Goal: Transaction & Acquisition: Purchase product/service

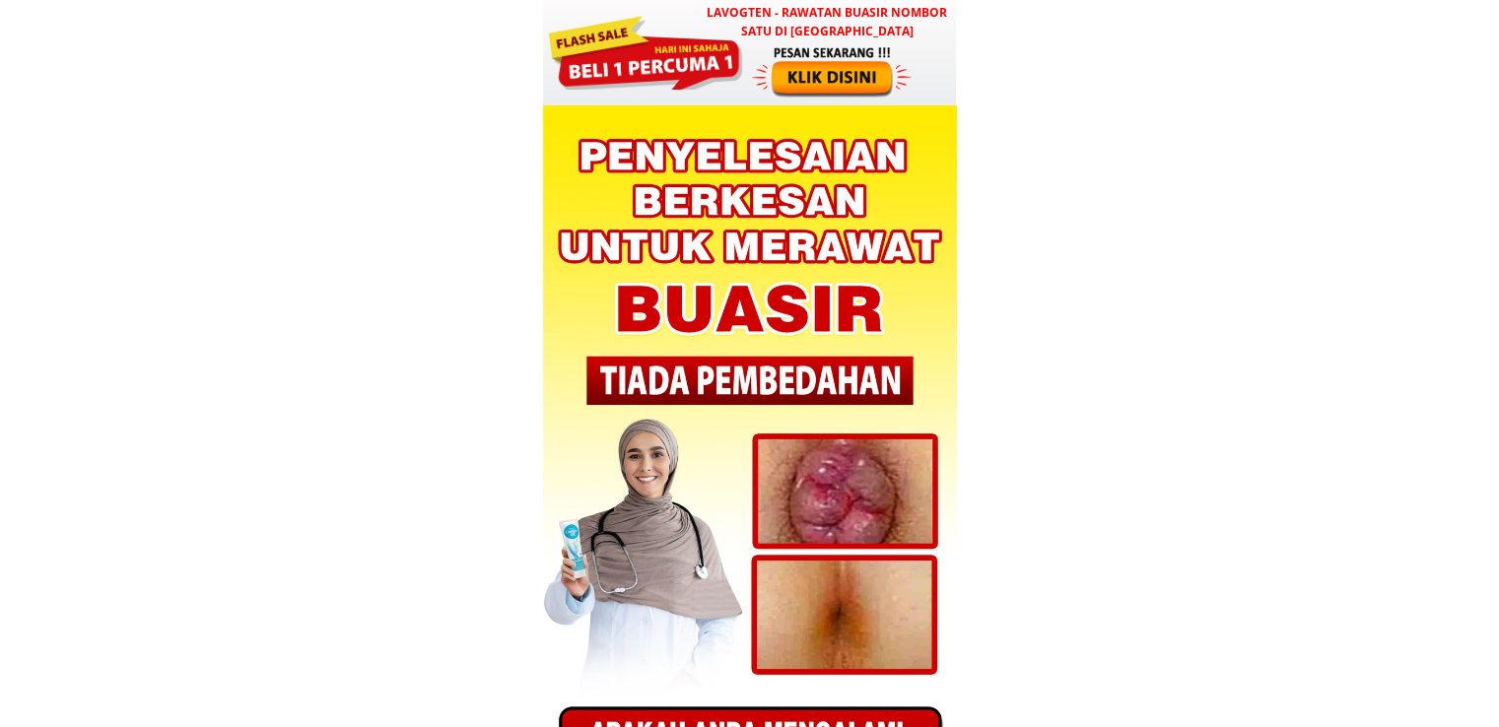
click at [650, 42] on div at bounding box center [645, 50] width 198 height 79
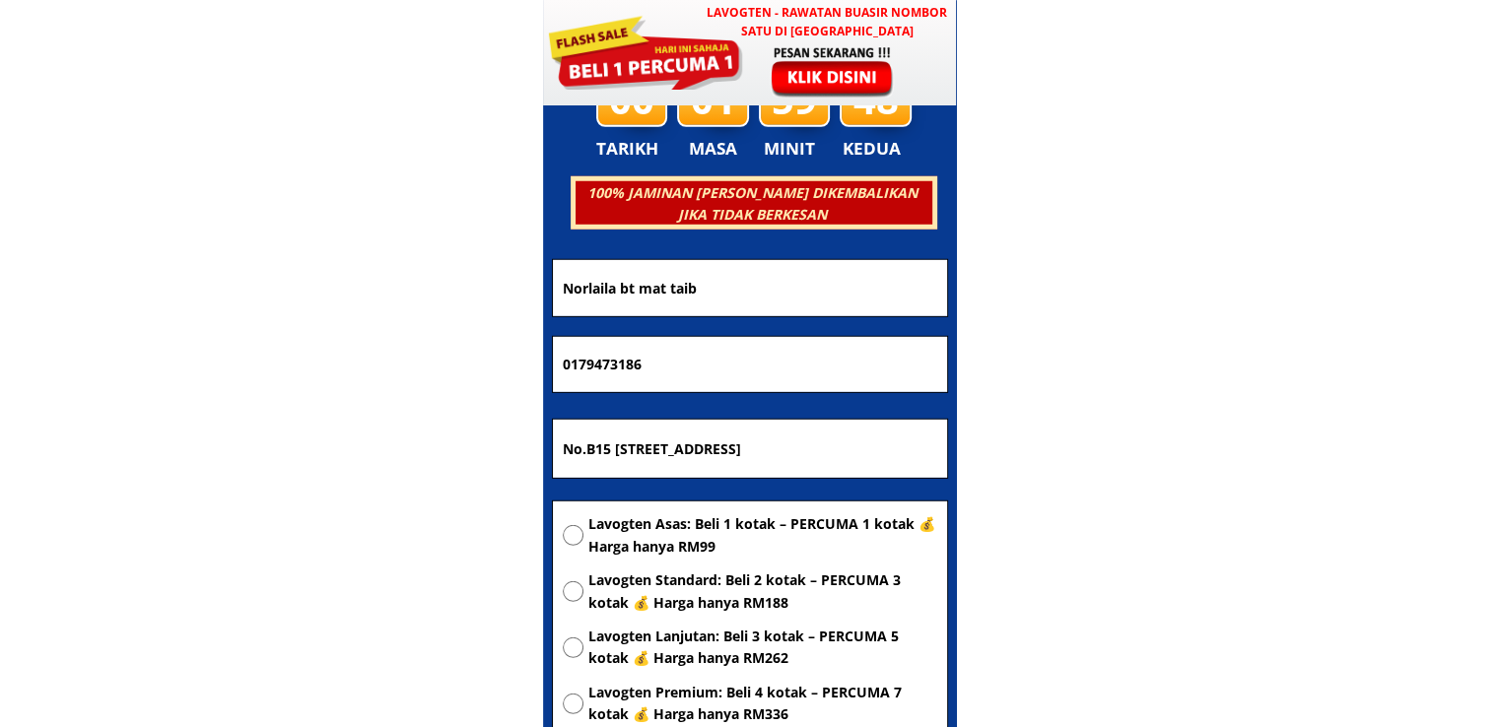
scroll to position [5603, 0]
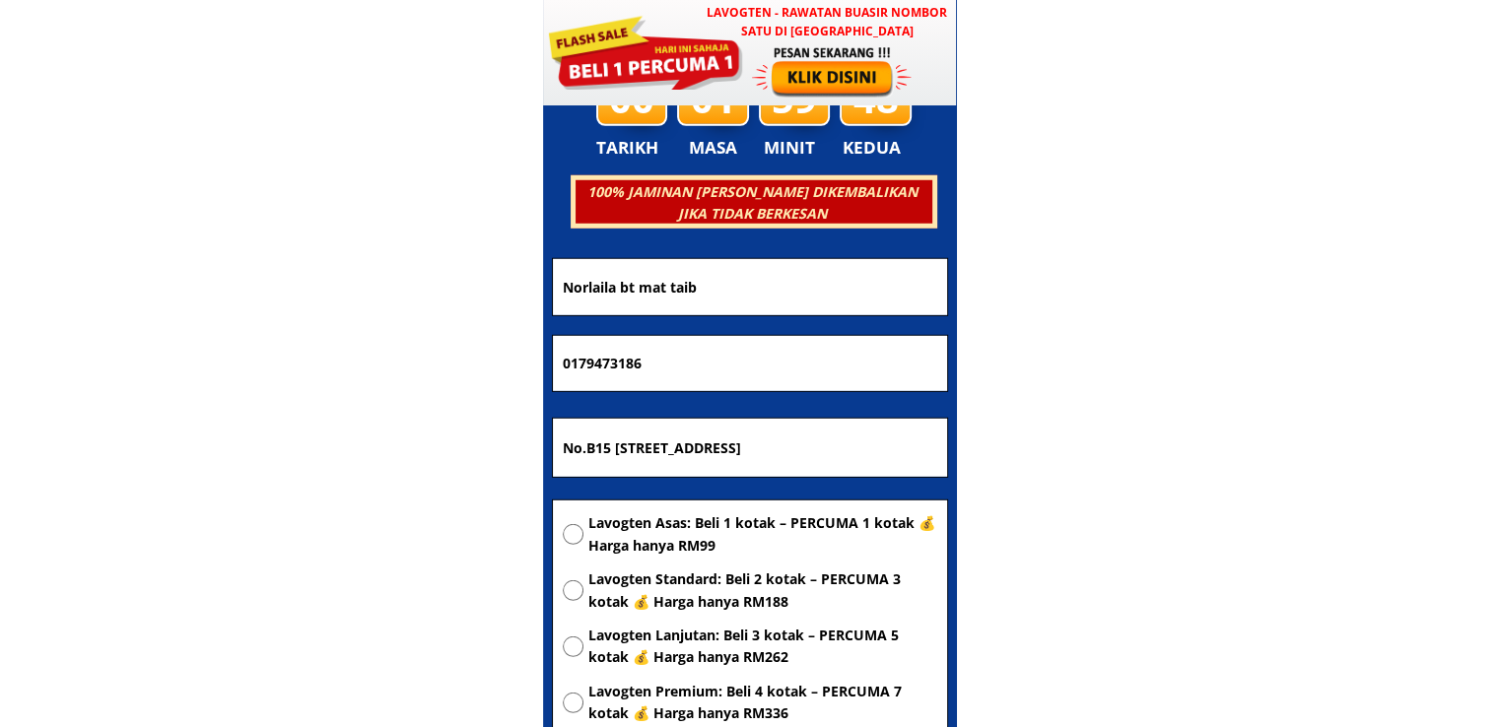
click at [662, 486] on form "PESAN SEKARANG! Norlaila bt mat taib 0179473186 No.B15 felda Jengka 7(Rumah Bel…" at bounding box center [750, 549] width 396 height 583
click at [674, 456] on input "No.B15 felda Jengka 7(Rumah Belakang) 26410 bandar pusat Jengka Pahang darul ma…" at bounding box center [750, 448] width 384 height 59
paste input "Kg.tinompok 89398 B.Tuhan"
type input "Kg.tinompok 89398 B.Tuhan"
click at [662, 538] on span "Lavogten Asas: Beli 1 kotak – PERCUMA 1 kotak 💰 Harga hanya RM99" at bounding box center [762, 535] width 349 height 44
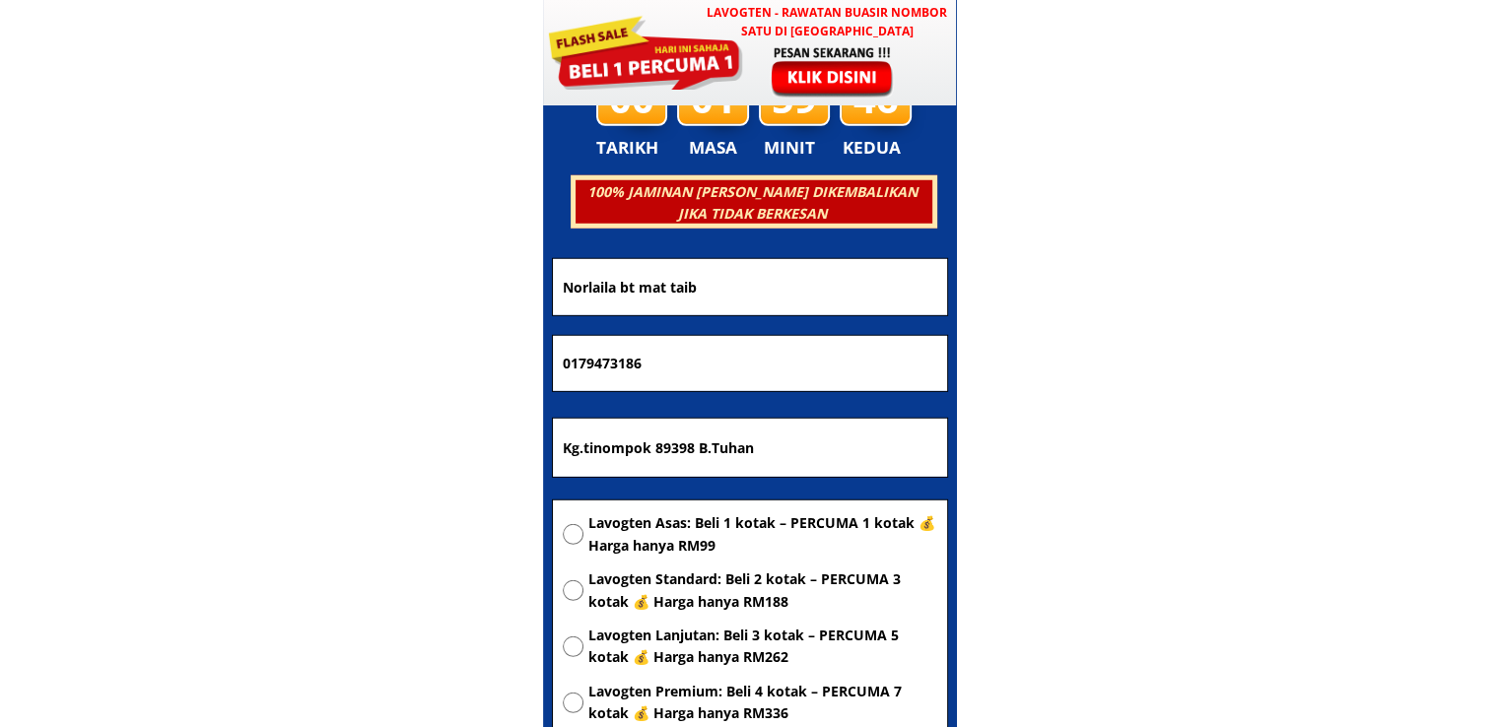
radio input "true"
drag, startPoint x: 674, startPoint y: 356, endPoint x: 414, endPoint y: 365, distance: 260.4
paste input "169818892"
type input "01169818892"
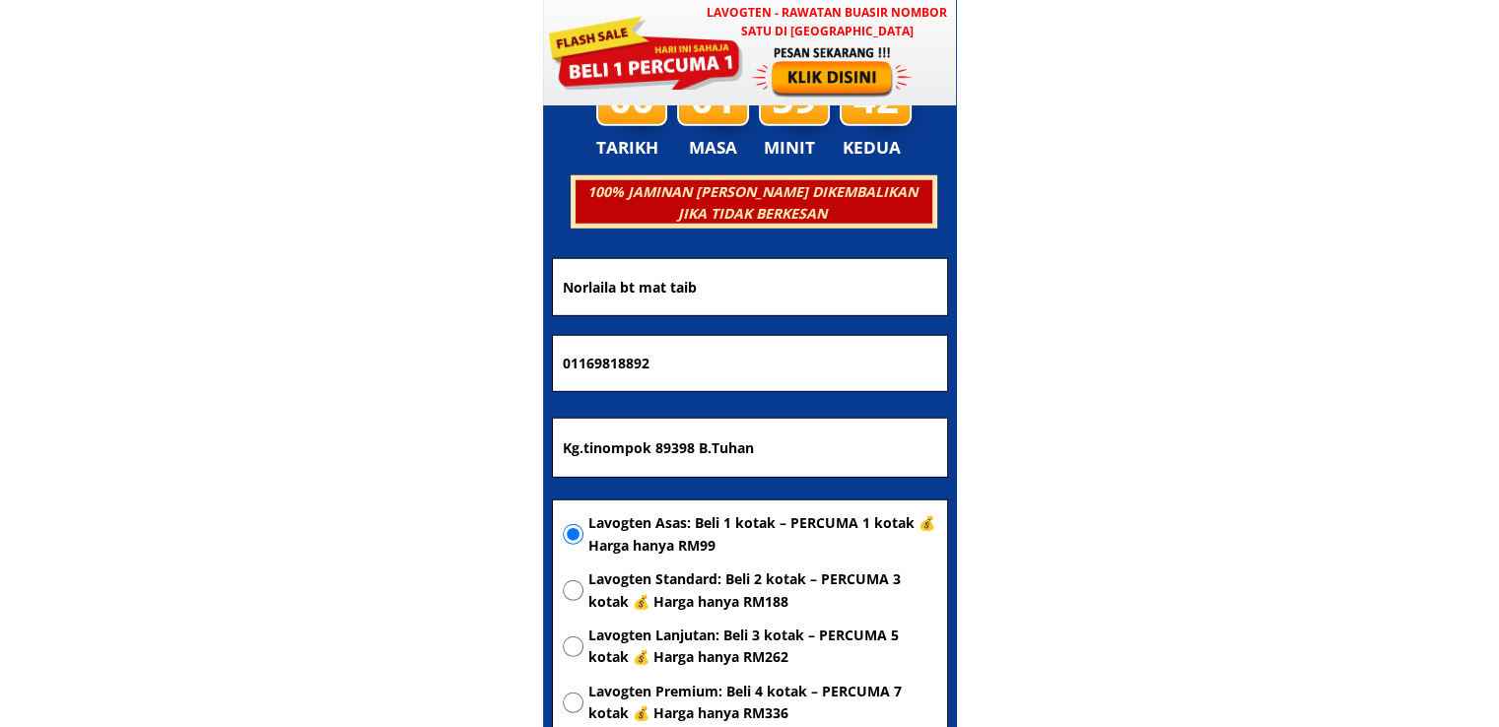
drag, startPoint x: 729, startPoint y: 287, endPoint x: 390, endPoint y: 277, distance: 339.2
paste input "sabran rasbin"
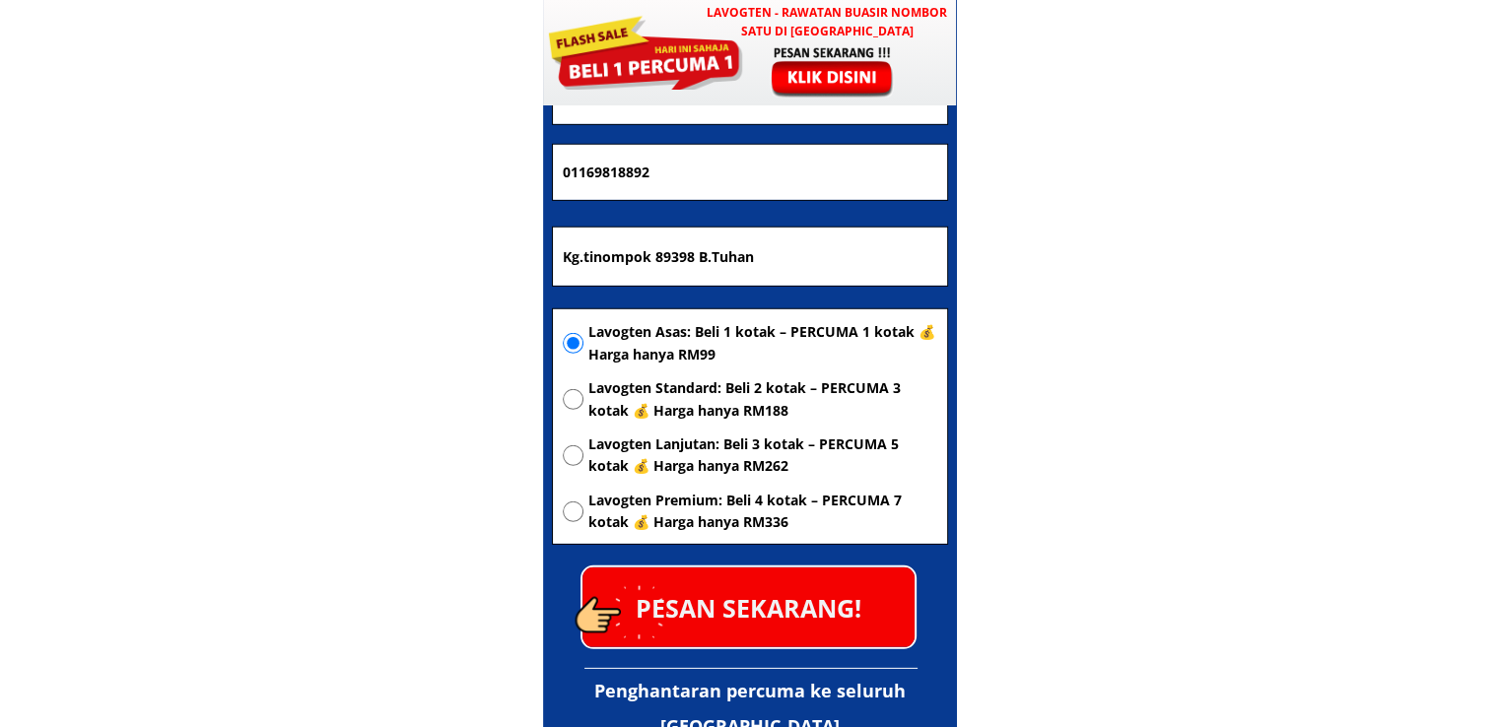
scroll to position [5899, 0]
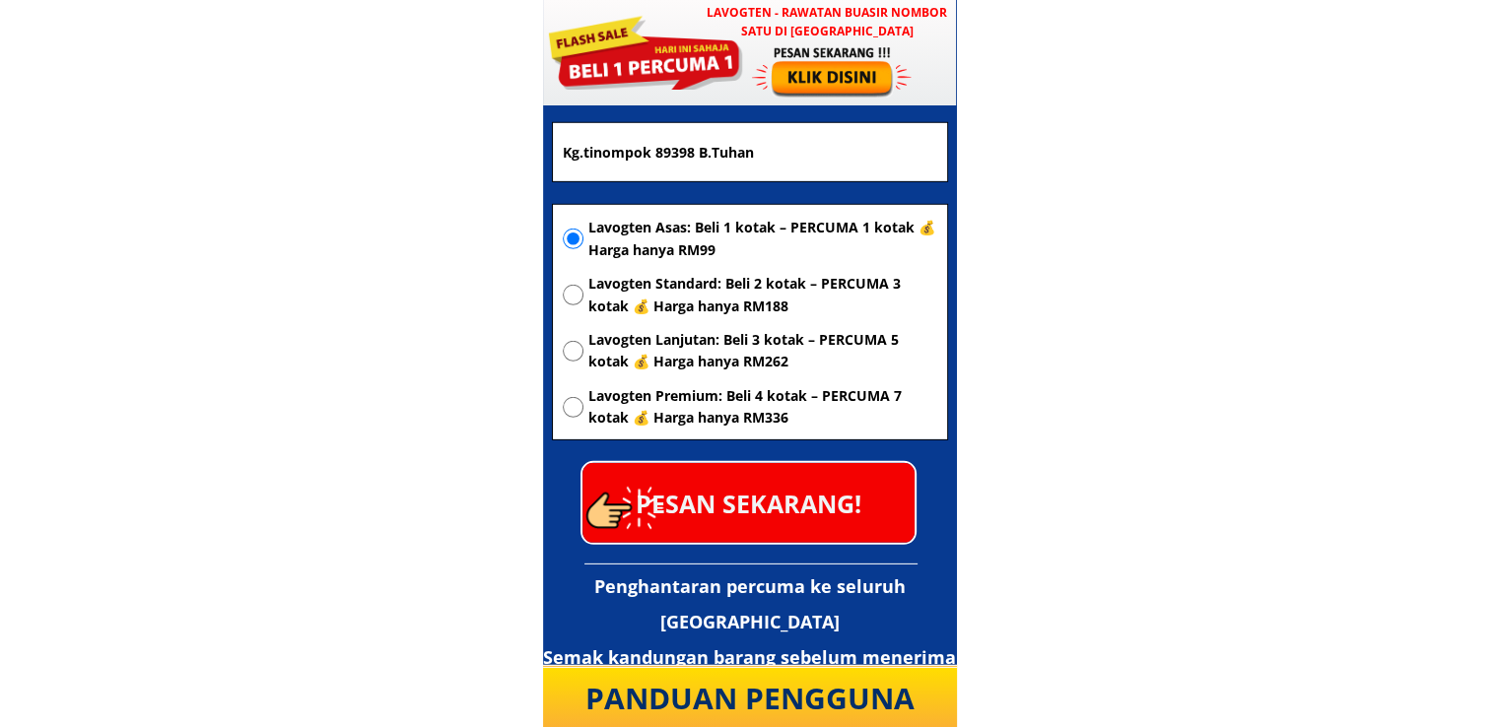
type input "sabran rasbin"
click at [797, 484] on p "PESAN SEKARANG!" at bounding box center [748, 503] width 332 height 80
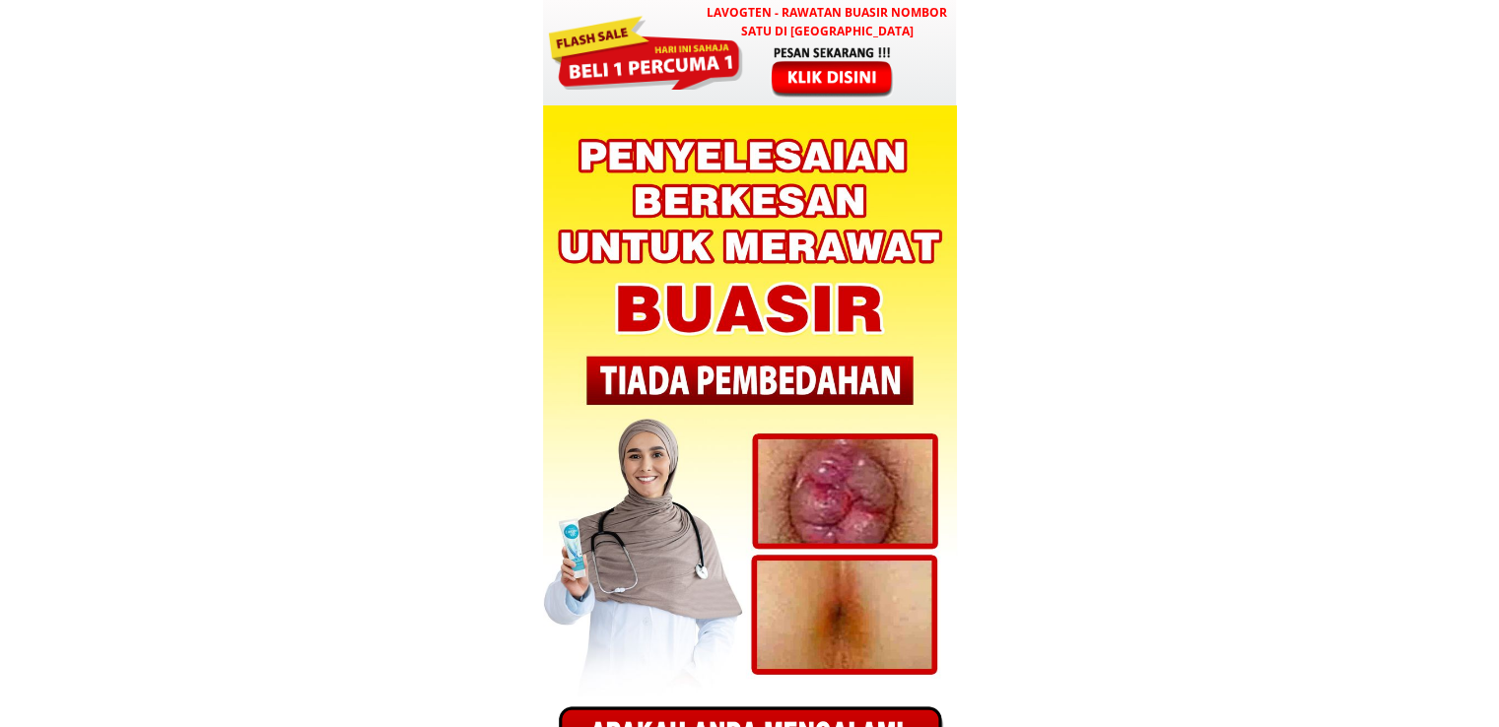
click at [679, 28] on div at bounding box center [645, 50] width 198 height 79
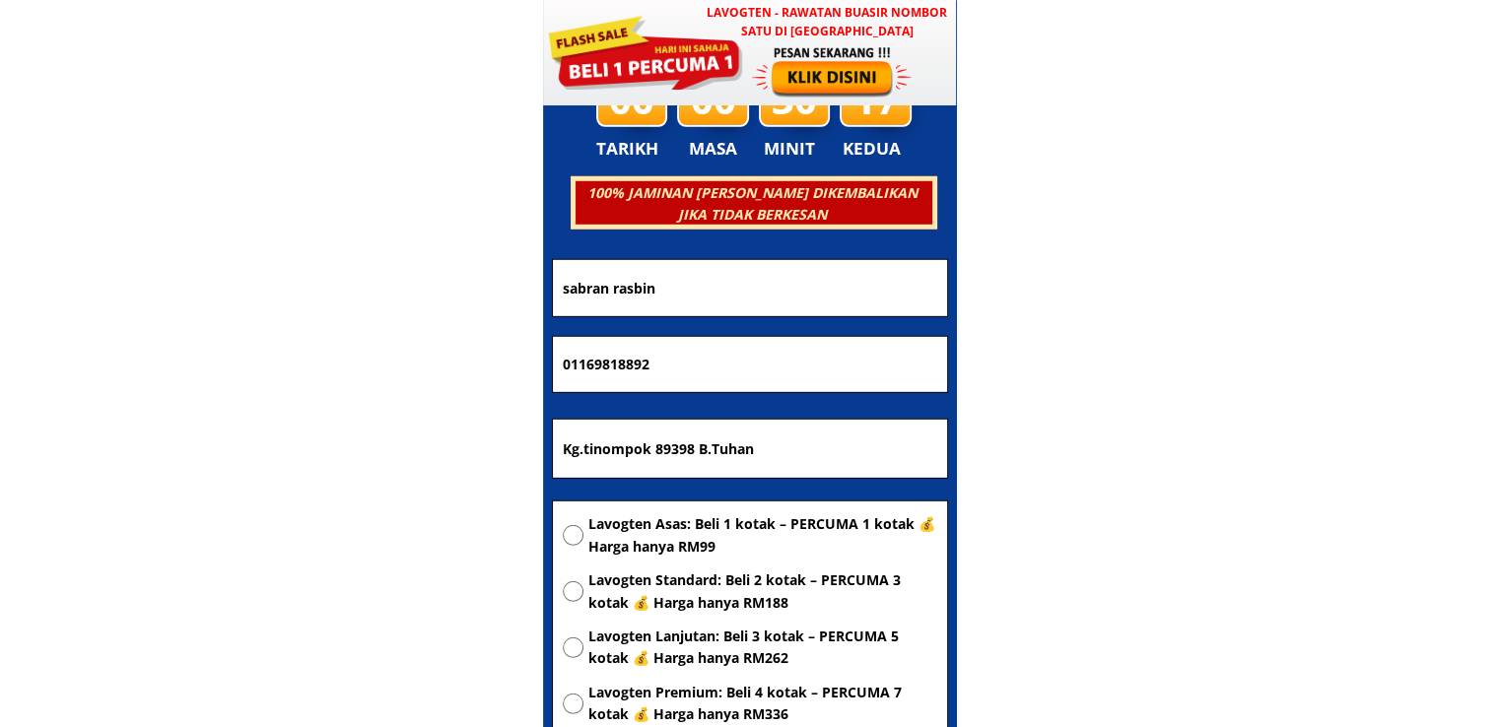
scroll to position [5603, 0]
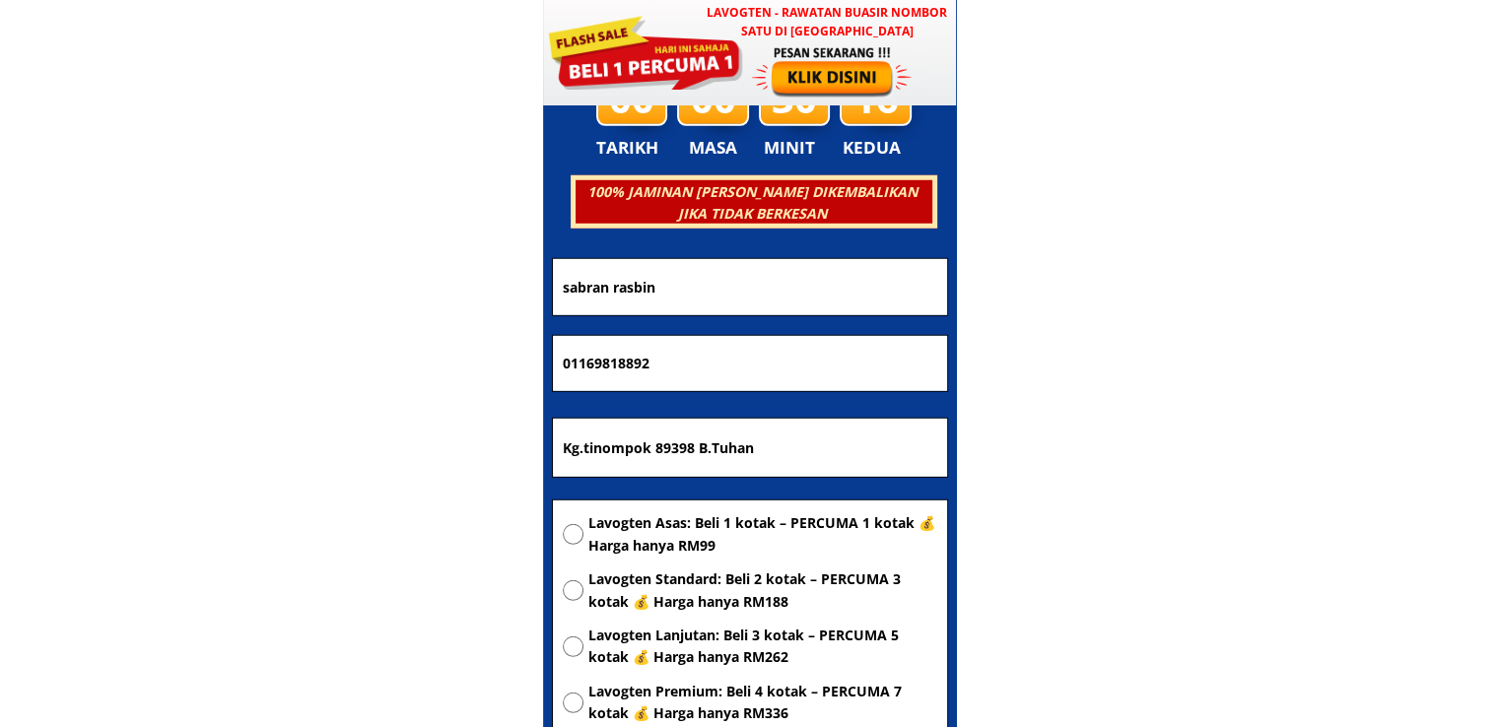
drag, startPoint x: 823, startPoint y: 465, endPoint x: 417, endPoint y: 473, distance: 406.1
paste input "[GEOGRAPHIC_DATA]"
type input "[GEOGRAPHIC_DATA]"
click at [715, 533] on span "Lavogten Asas: Beli 1 kotak – PERCUMA 1 kotak 💰 Harga hanya RM99" at bounding box center [762, 535] width 349 height 44
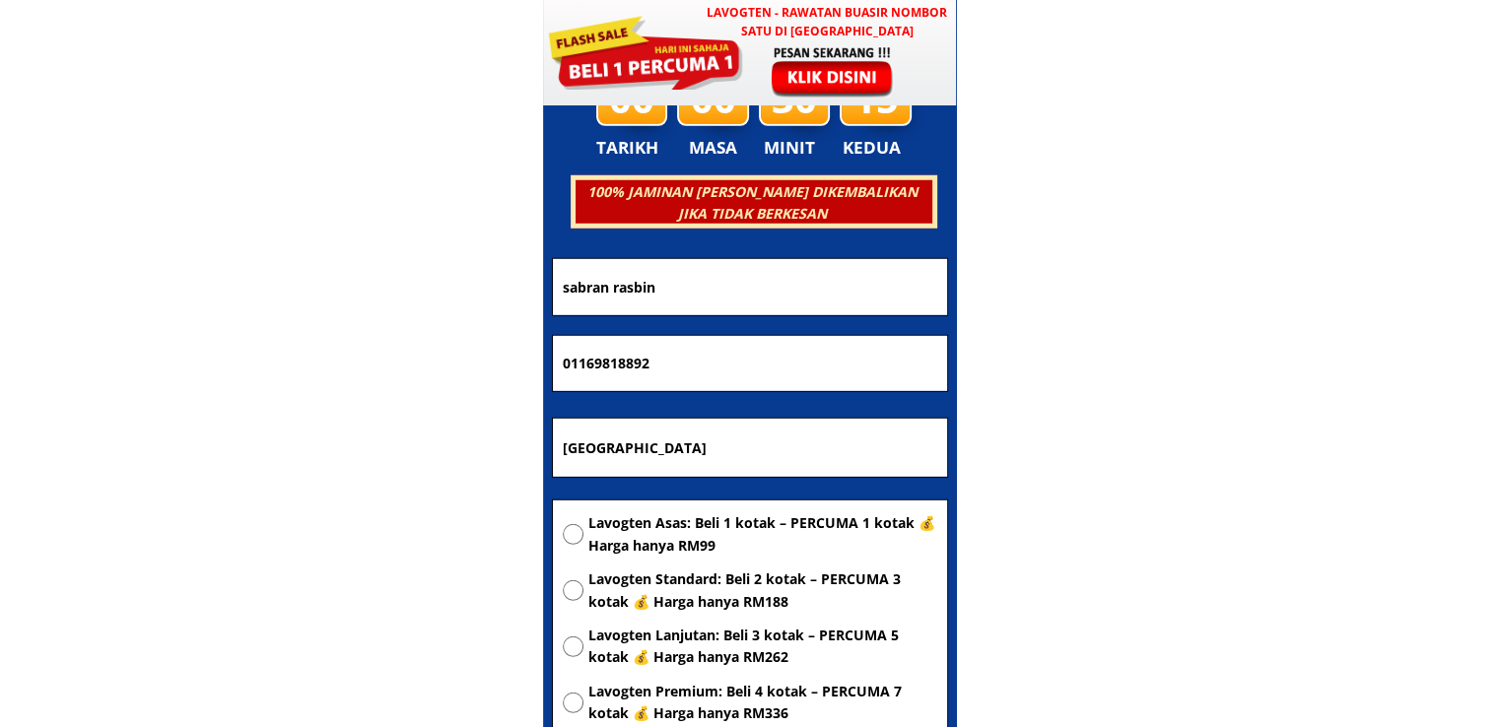
radio input "true"
drag, startPoint x: 662, startPoint y: 356, endPoint x: 394, endPoint y: 360, distance: 268.1
paste input "54055"
type input "01169540552"
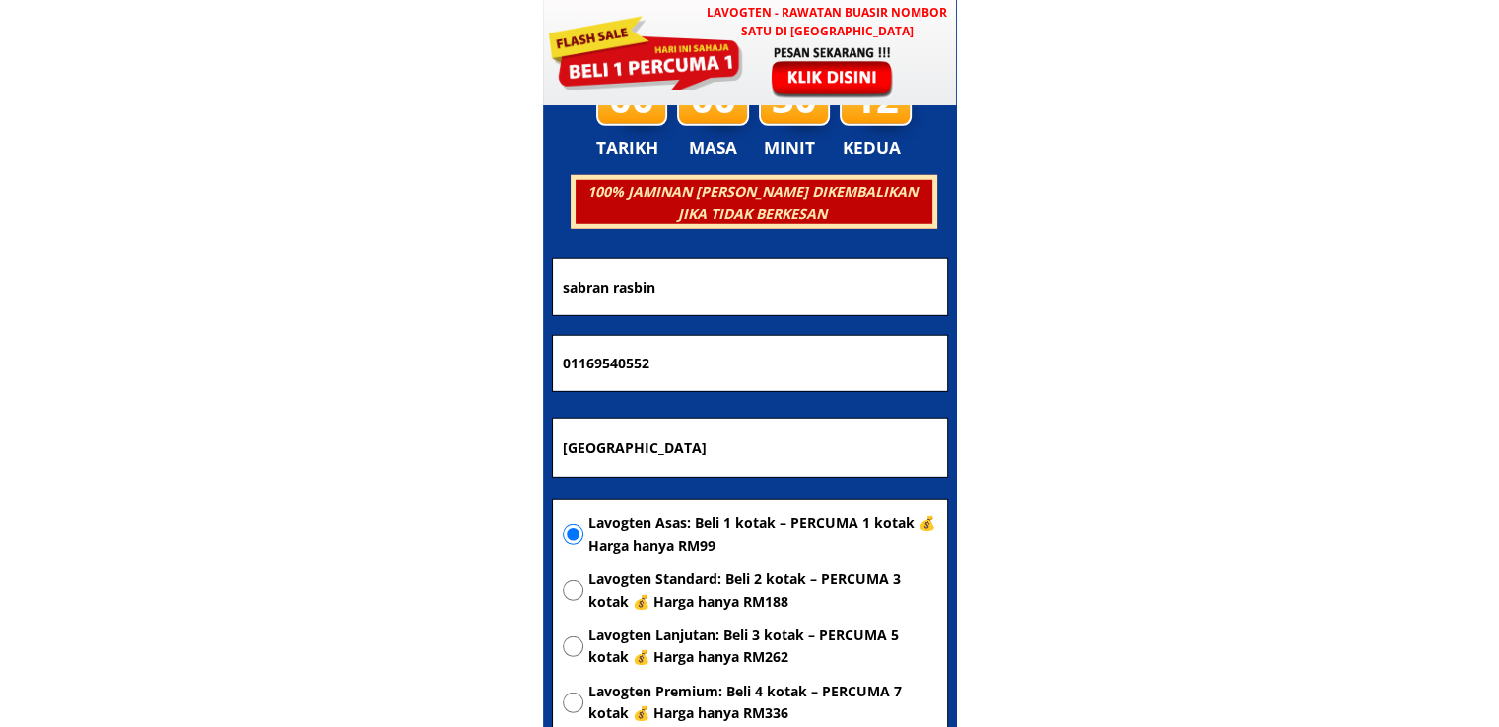
drag, startPoint x: 746, startPoint y: 297, endPoint x: 342, endPoint y: 295, distance: 404.1
paste input "[PERSON_NAME]"
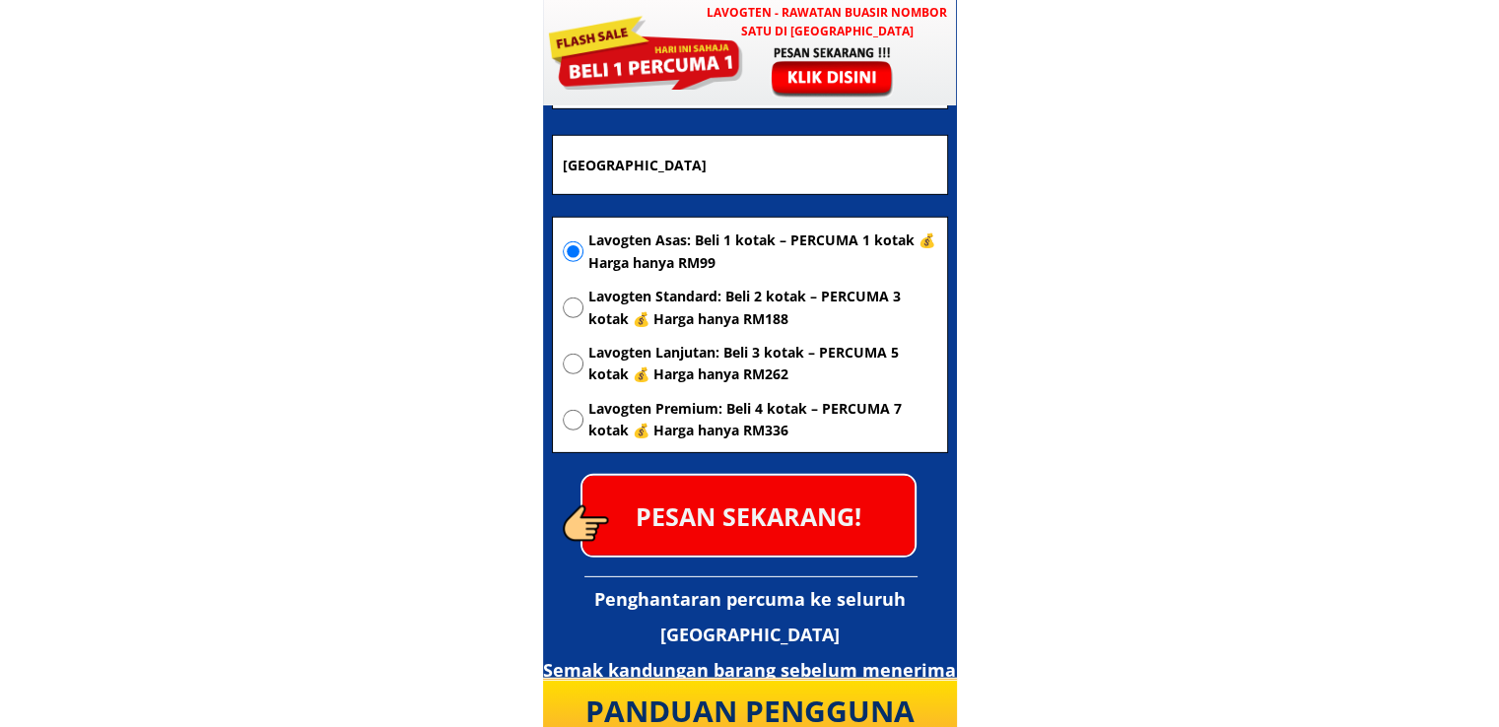
scroll to position [5899, 0]
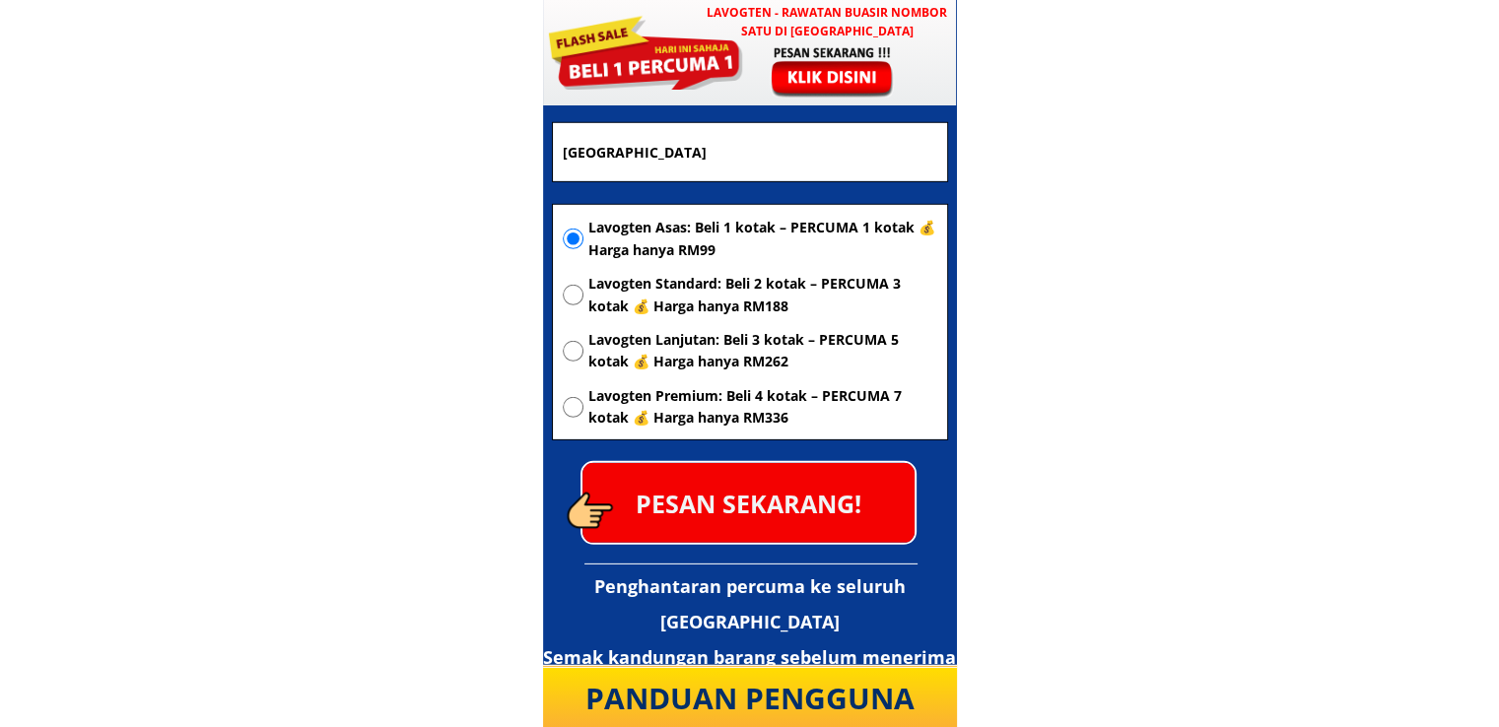
type input "[PERSON_NAME]"
click at [843, 484] on p "PESAN SEKARANG!" at bounding box center [748, 503] width 332 height 80
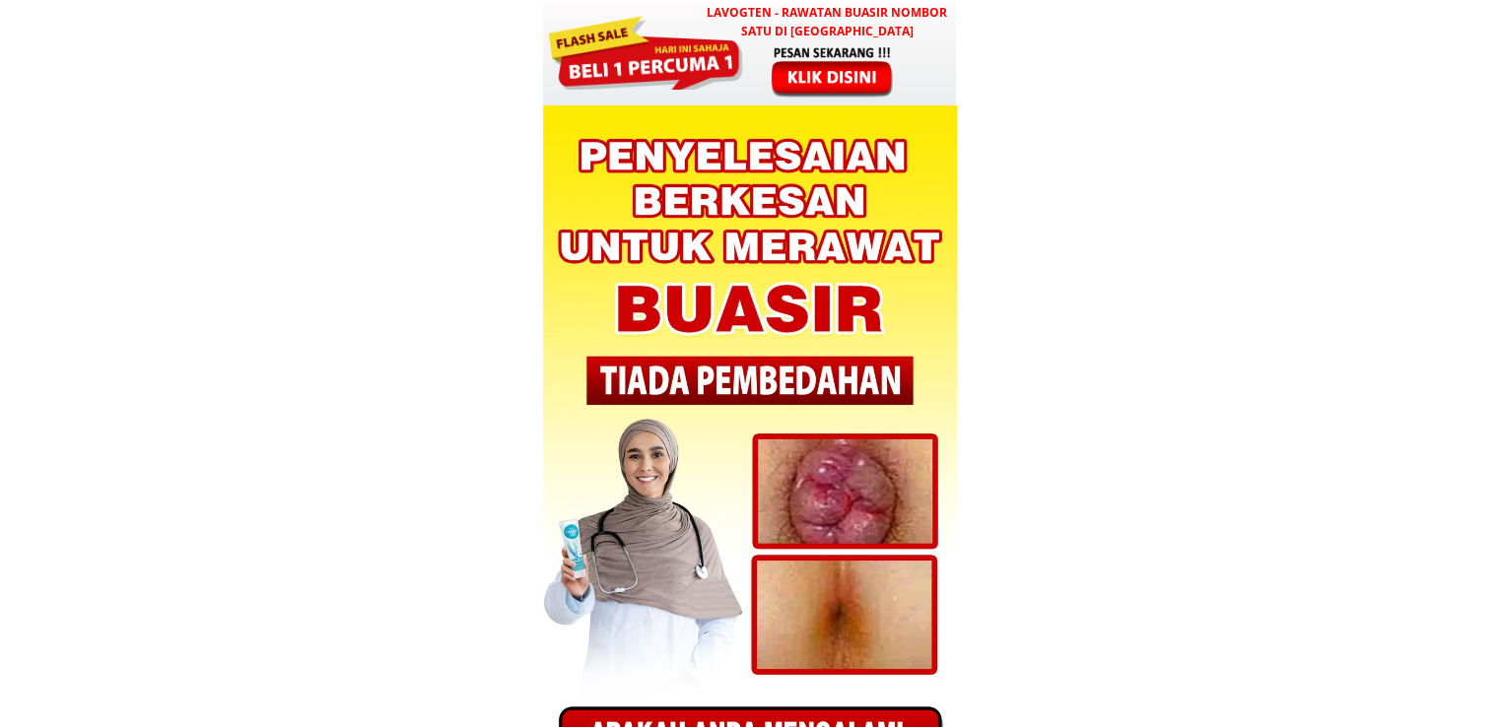
click at [777, 52] on div at bounding box center [834, 71] width 164 height 54
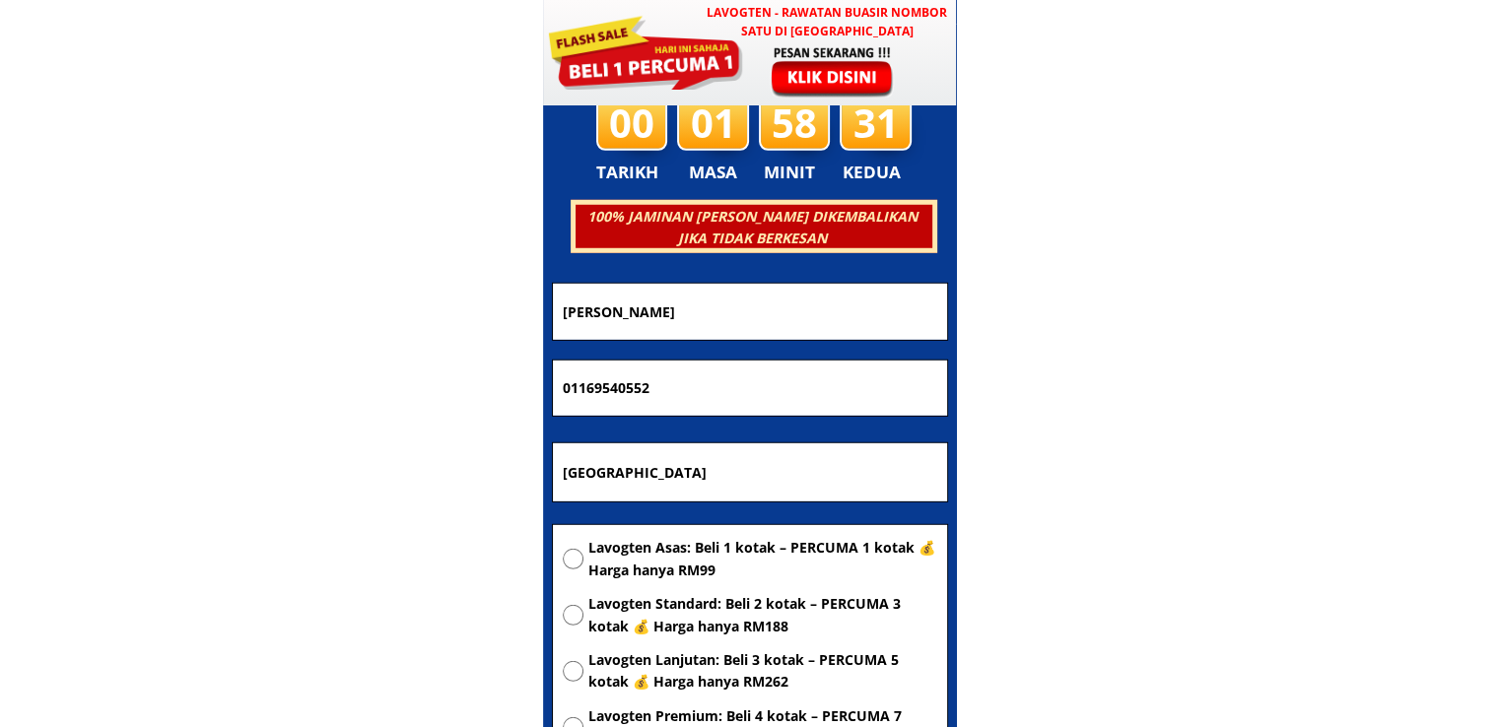
scroll to position [5603, 0]
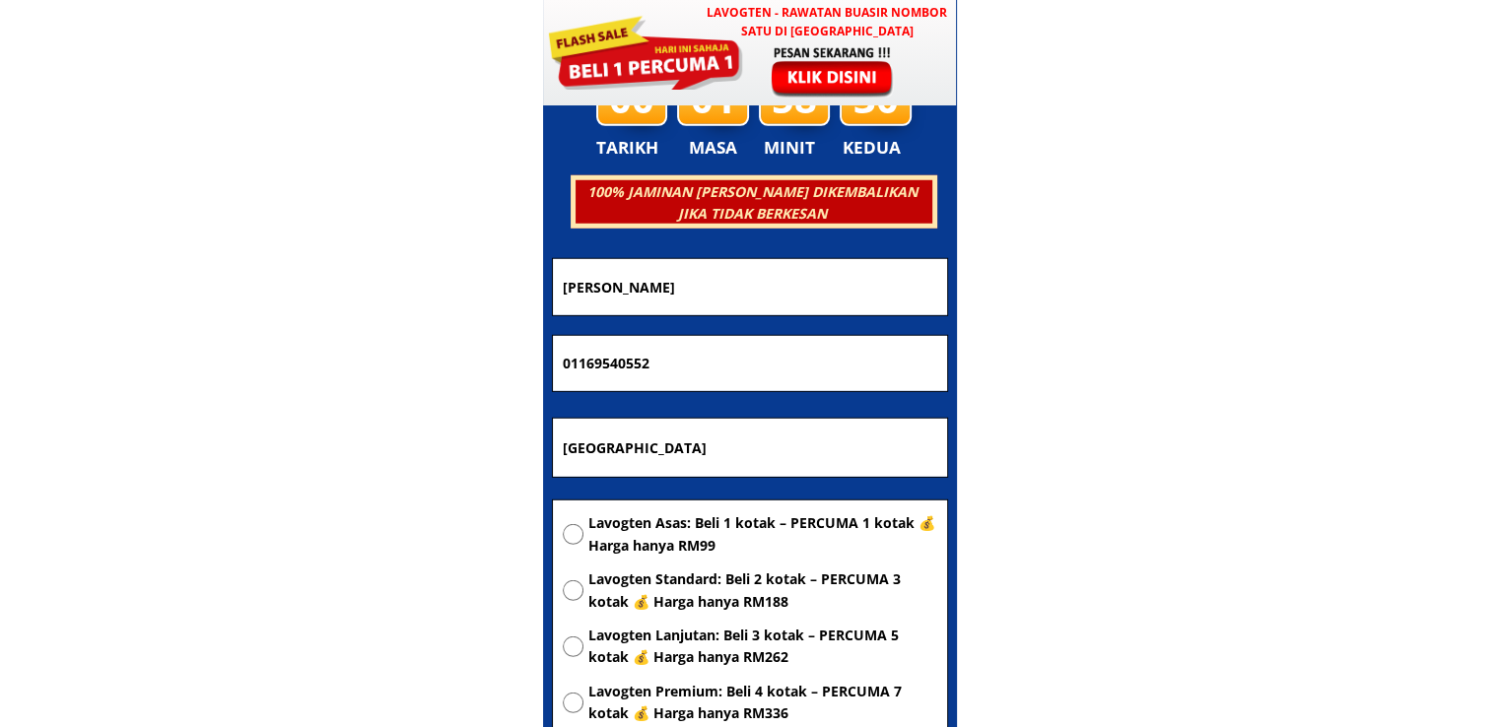
drag, startPoint x: 618, startPoint y: 284, endPoint x: 391, endPoint y: 284, distance: 226.7
paste input "Badariah binti katimo"
type input "Badariah binti katimon"
drag, startPoint x: 736, startPoint y: 364, endPoint x: 375, endPoint y: 348, distance: 362.1
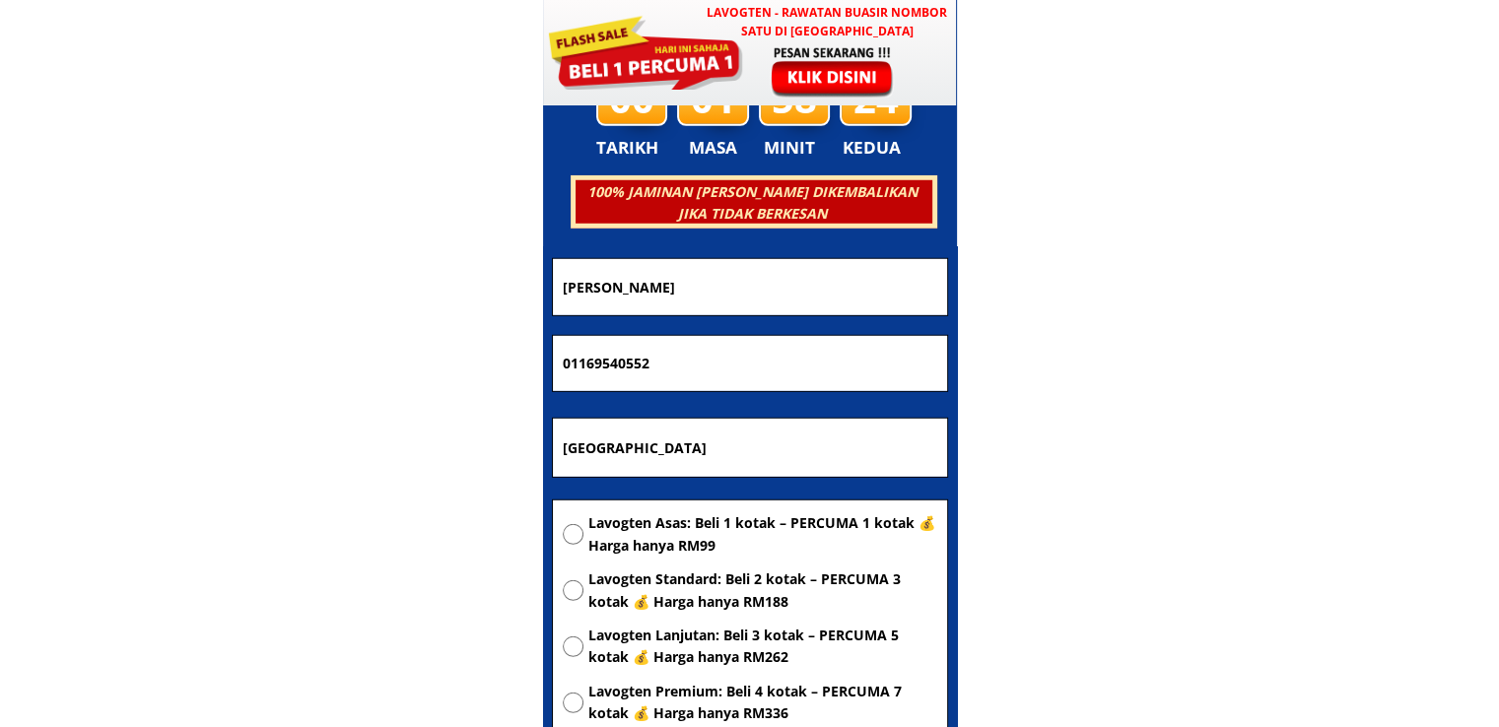
paste input "19577178"
type input "195771780"
drag, startPoint x: 700, startPoint y: 451, endPoint x: 342, endPoint y: 445, distance: 357.8
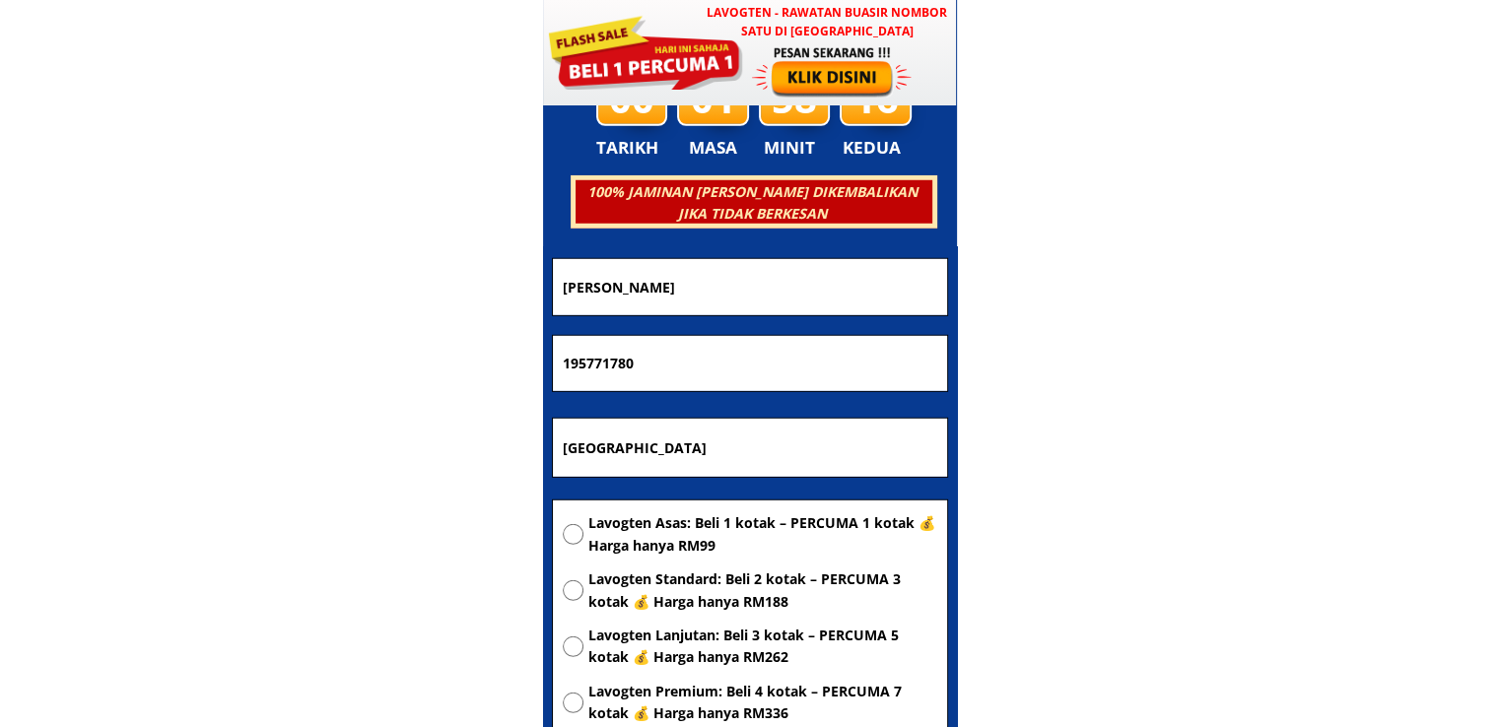
paste input "NO 234 blok K felda kepis Bahau negeri sembilan"
type input "NO 234 blok K felda kepis Bahau negeri sembilan"
click at [747, 533] on span "Lavogten Asas: Beli 1 kotak – PERCUMA 1 kotak 💰 Harga hanya RM99" at bounding box center [762, 535] width 349 height 44
radio input "true"
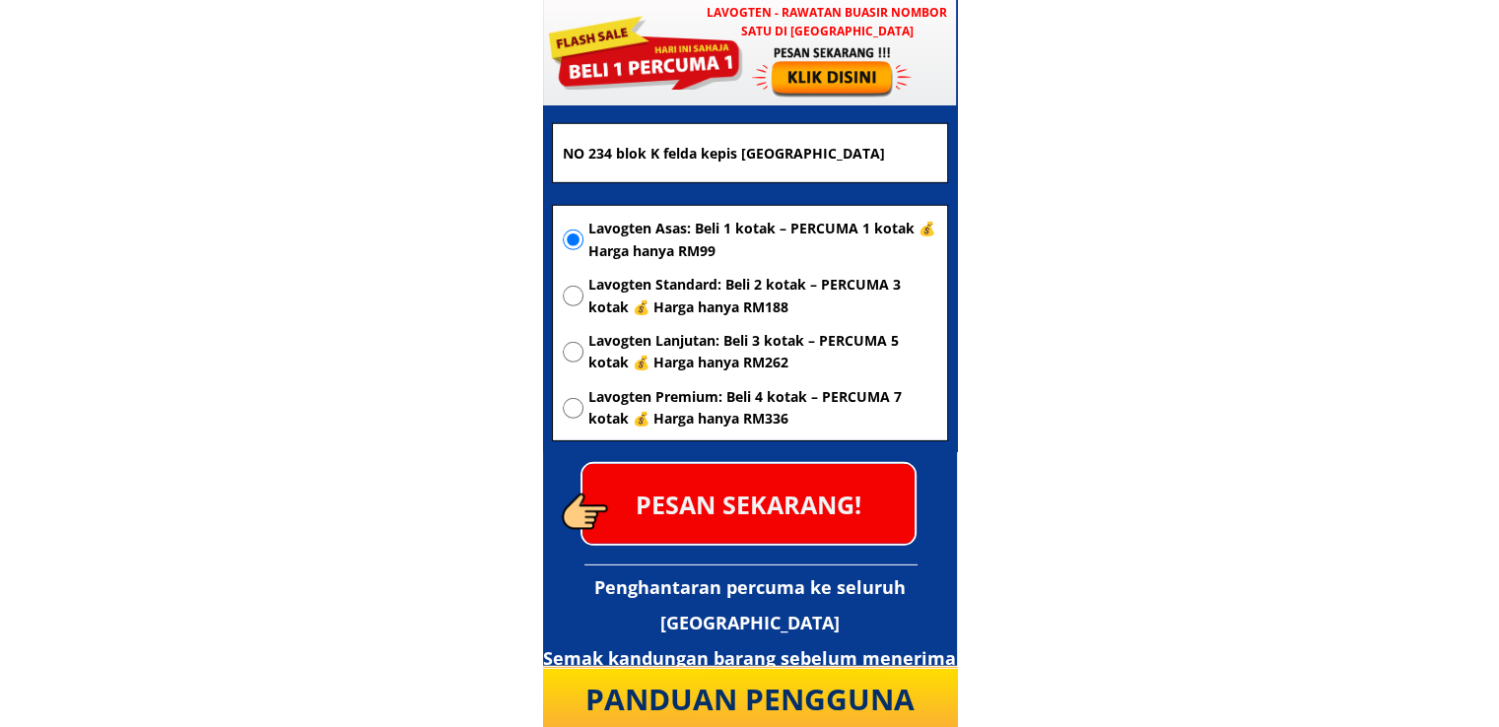
scroll to position [5899, 0]
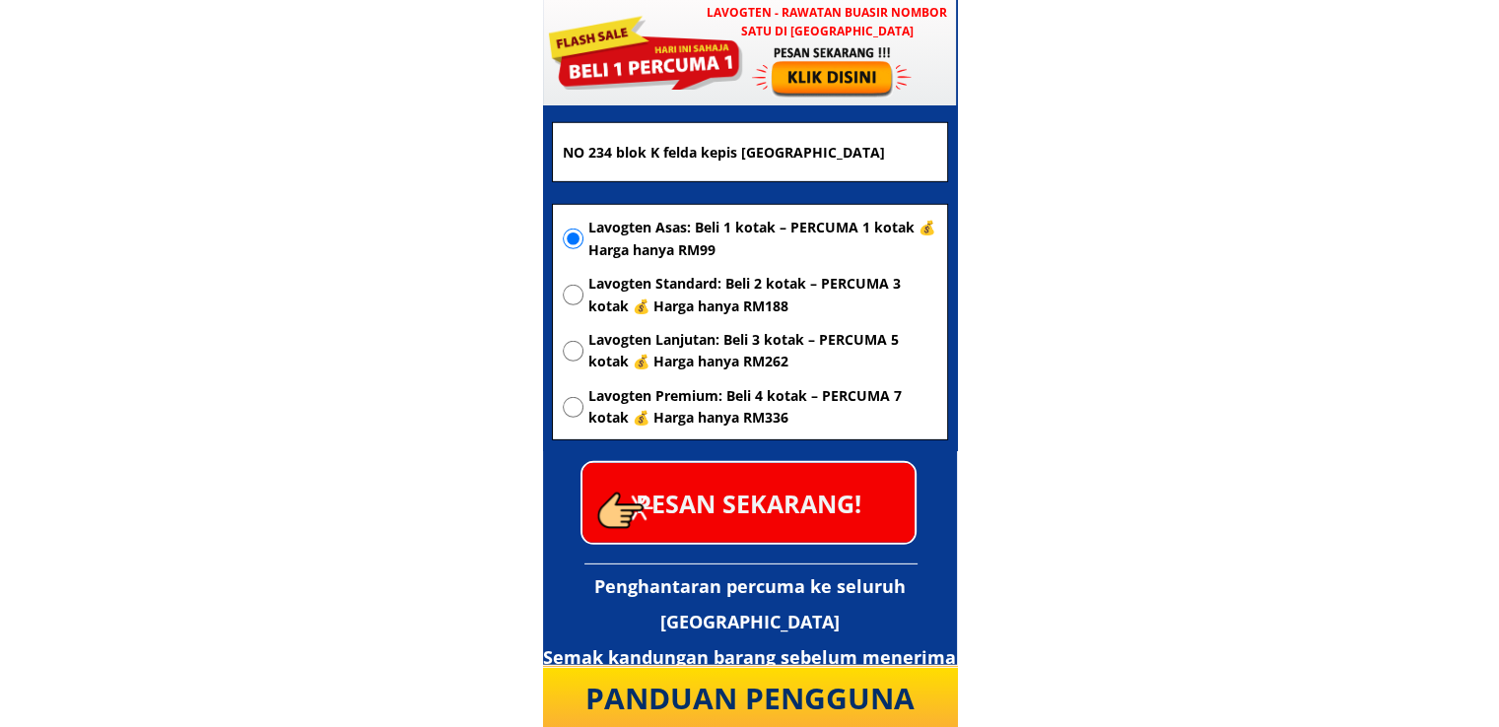
click at [822, 497] on p "PESAN SEKARANG!" at bounding box center [748, 503] width 332 height 80
